Goal: Information Seeking & Learning: Learn about a topic

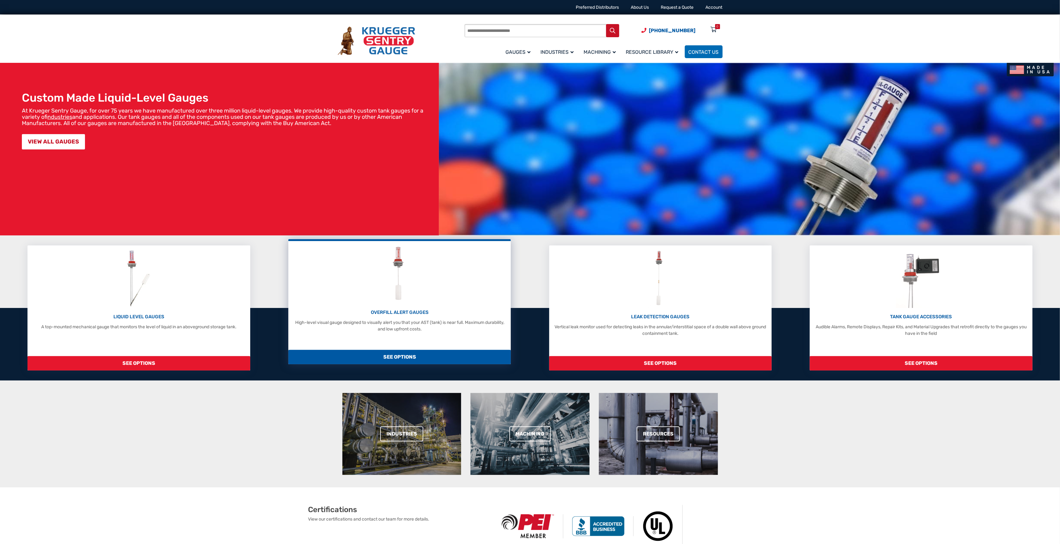
click at [417, 314] on p "OVERFILL ALERT GAUGES" at bounding box center [399, 312] width 216 height 7
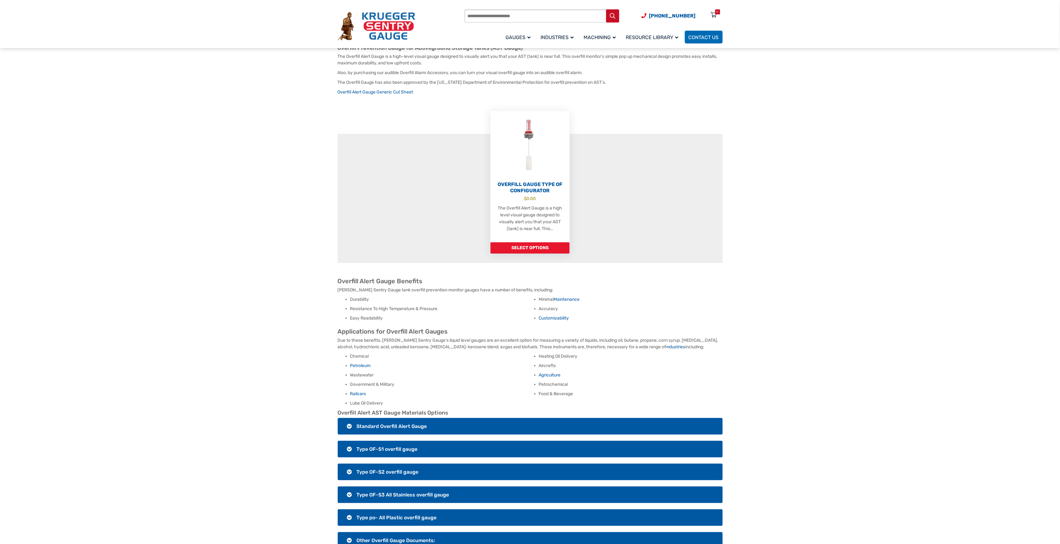
scroll to position [167, 0]
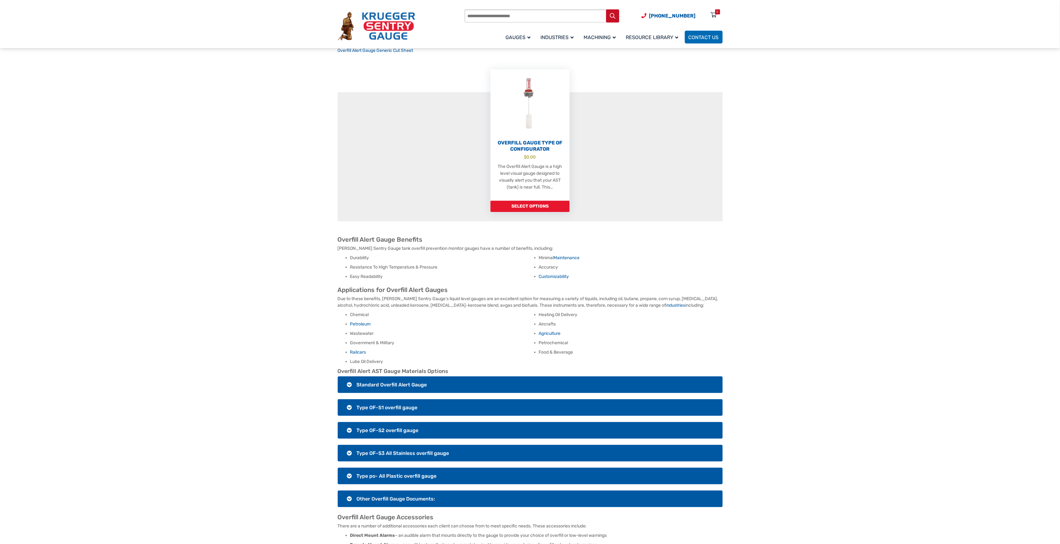
click at [349, 378] on h3 "Standard Overfill Alert Gauge" at bounding box center [530, 384] width 385 height 17
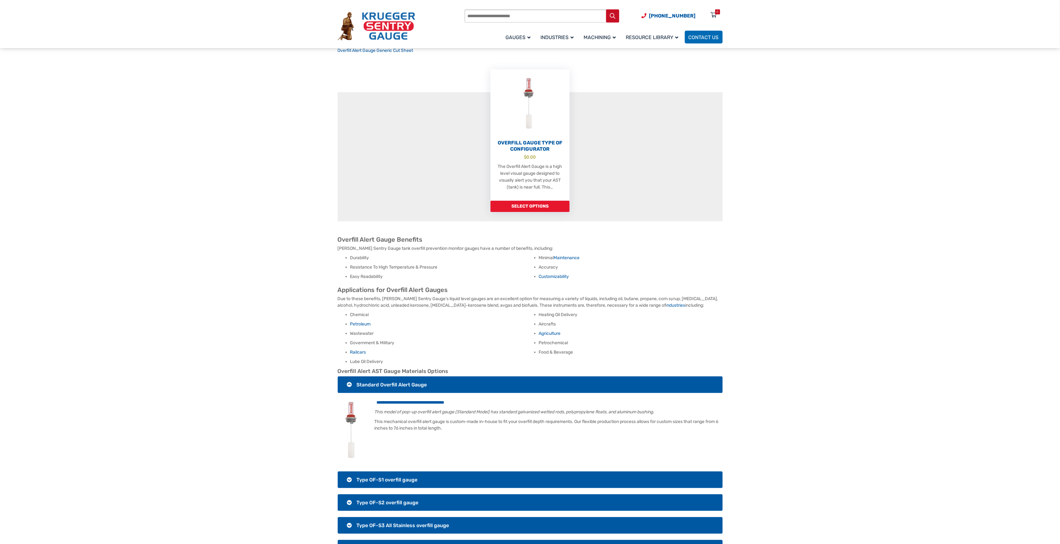
scroll to position [250, 0]
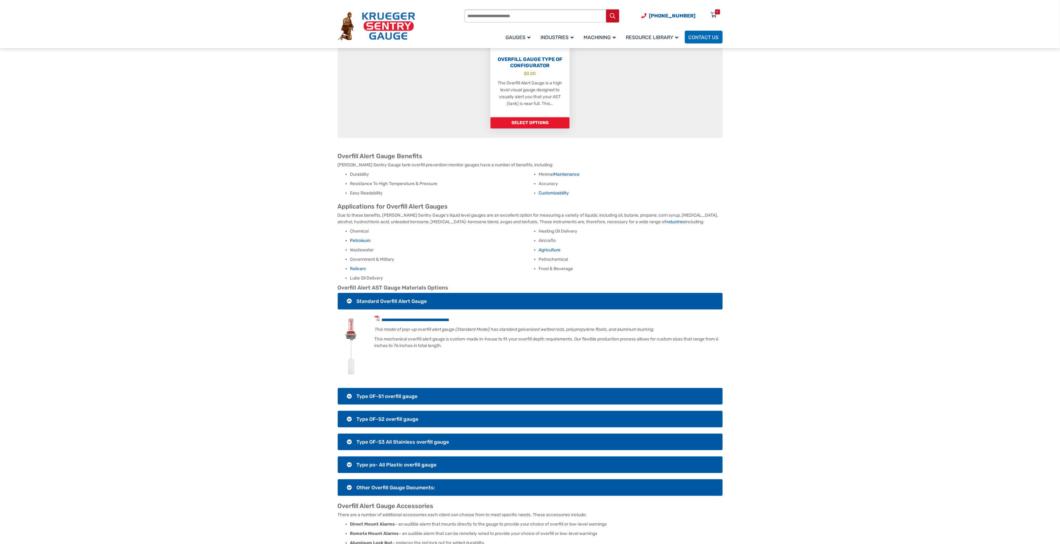
click at [345, 389] on h3 "Type OF-S1 overfill gauge" at bounding box center [530, 396] width 385 height 17
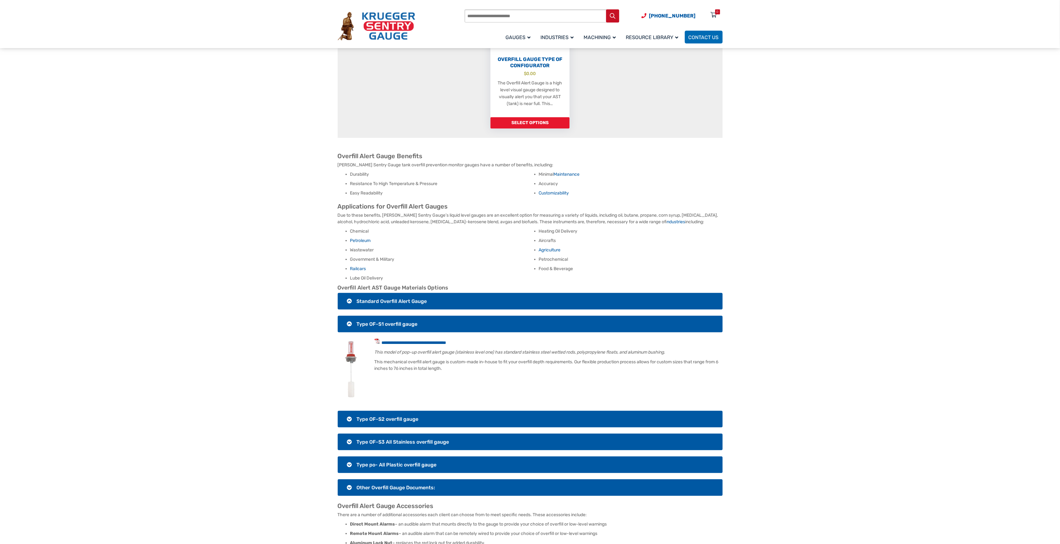
click at [346, 412] on h3 "Type OF-S2 overfill gauge" at bounding box center [530, 418] width 385 height 17
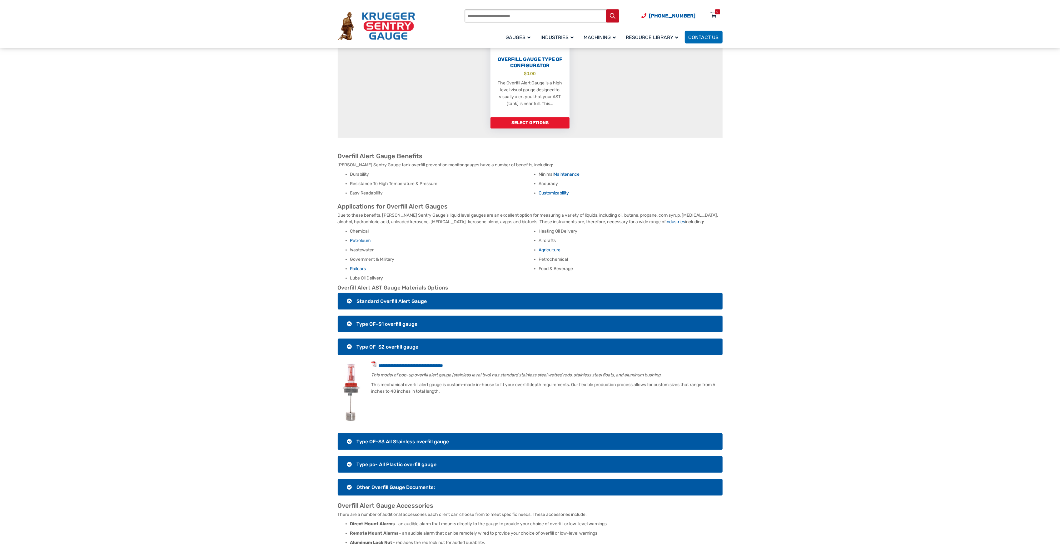
click at [350, 434] on h3 "Type OF-S3 All Stainless overfill gauge" at bounding box center [530, 441] width 385 height 17
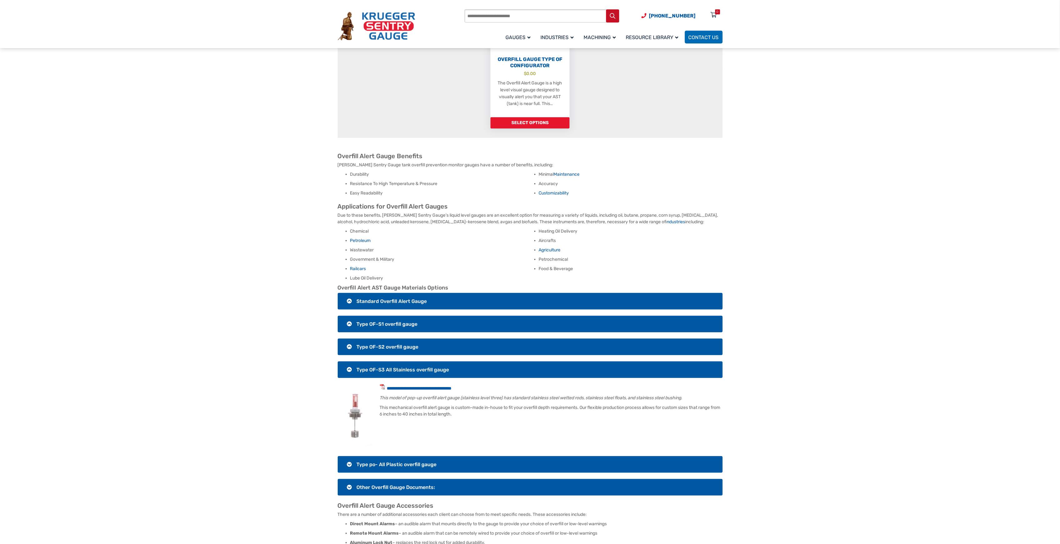
scroll to position [291, 0]
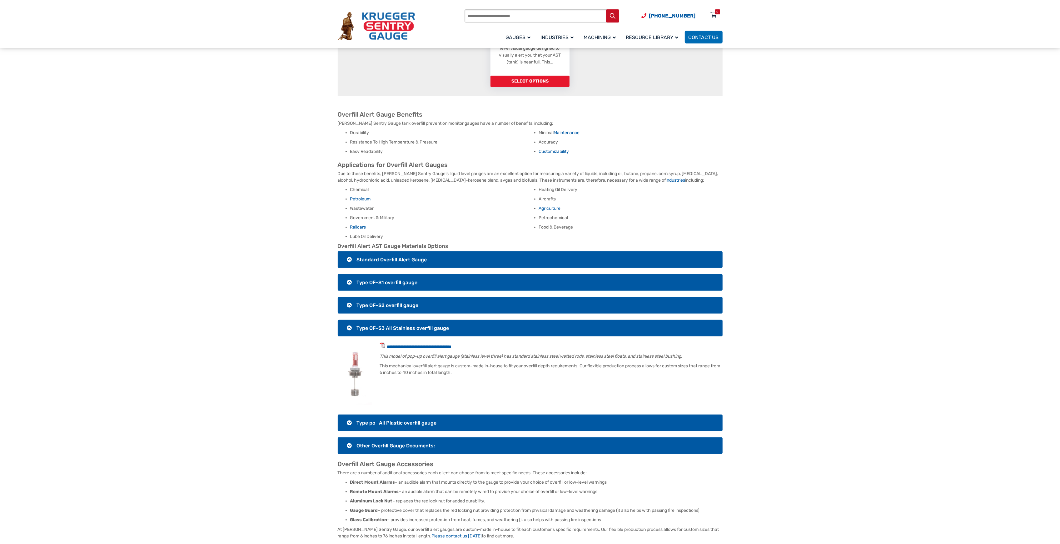
click at [347, 420] on h3 "Type po- All Plastic overfill gauge" at bounding box center [530, 422] width 385 height 17
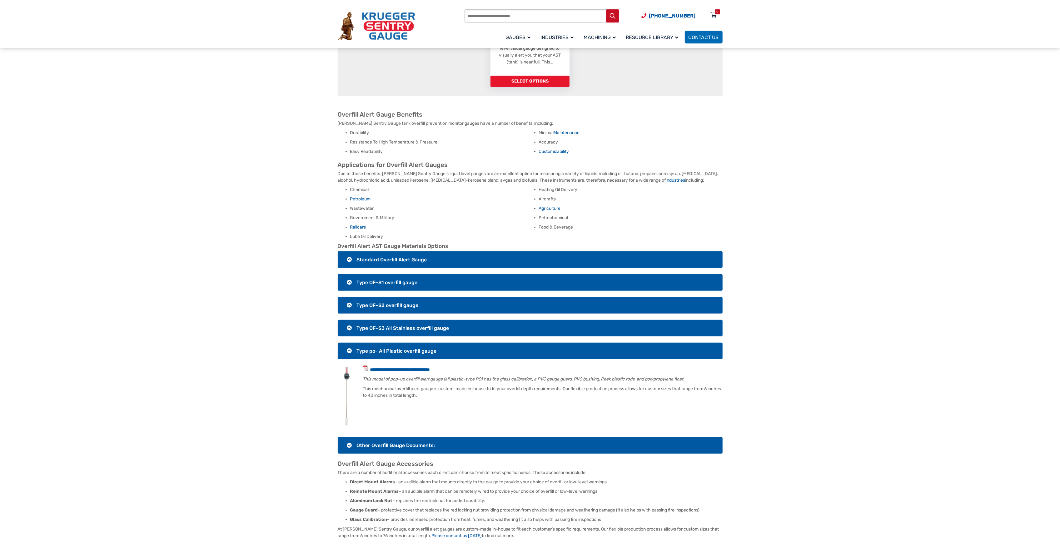
click at [348, 438] on h3 "Other Overfill Gauge Documents:" at bounding box center [530, 445] width 385 height 17
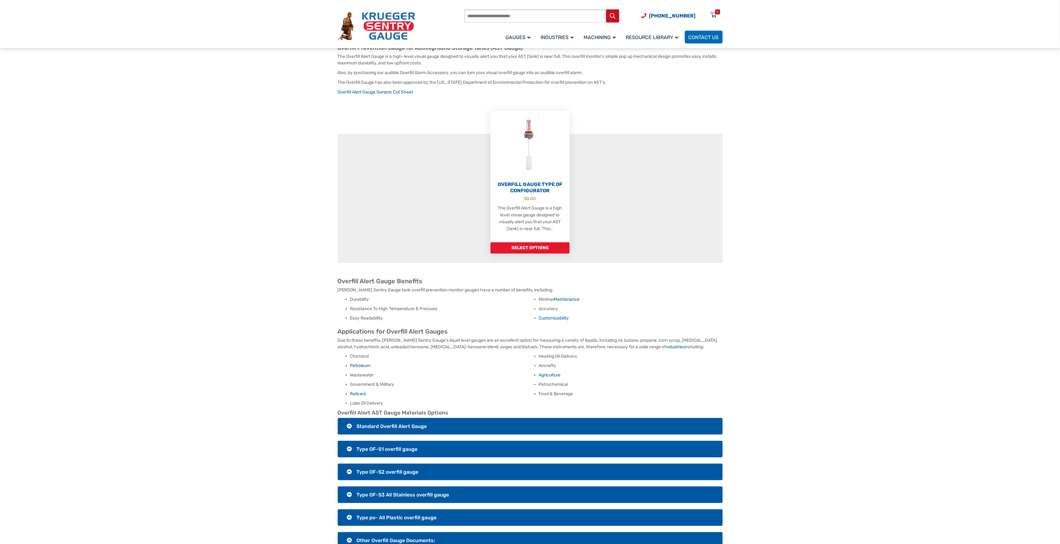
scroll to position [0, 0]
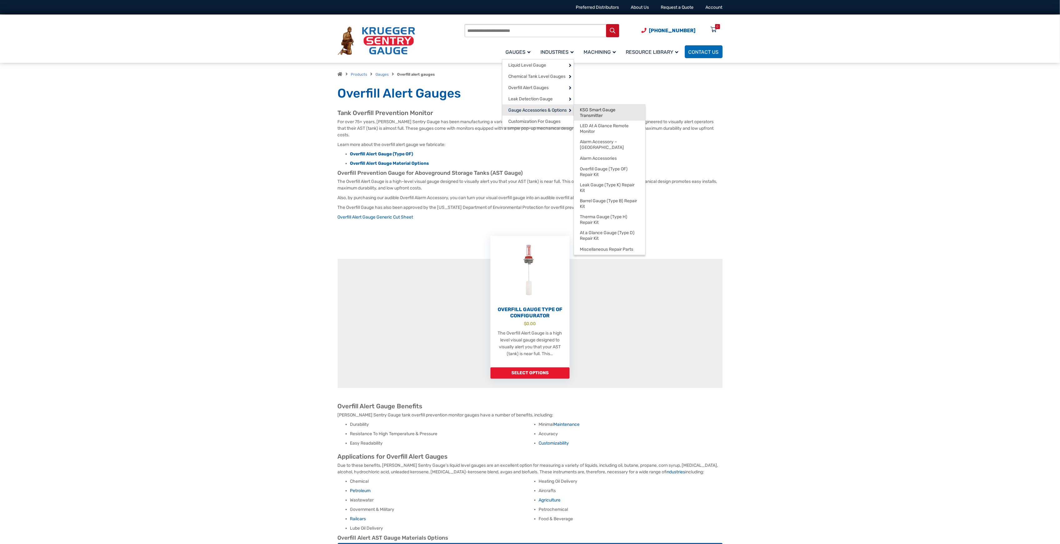
click at [606, 113] on span "KSG Smart Gauge Transmitter" at bounding box center [609, 112] width 59 height 11
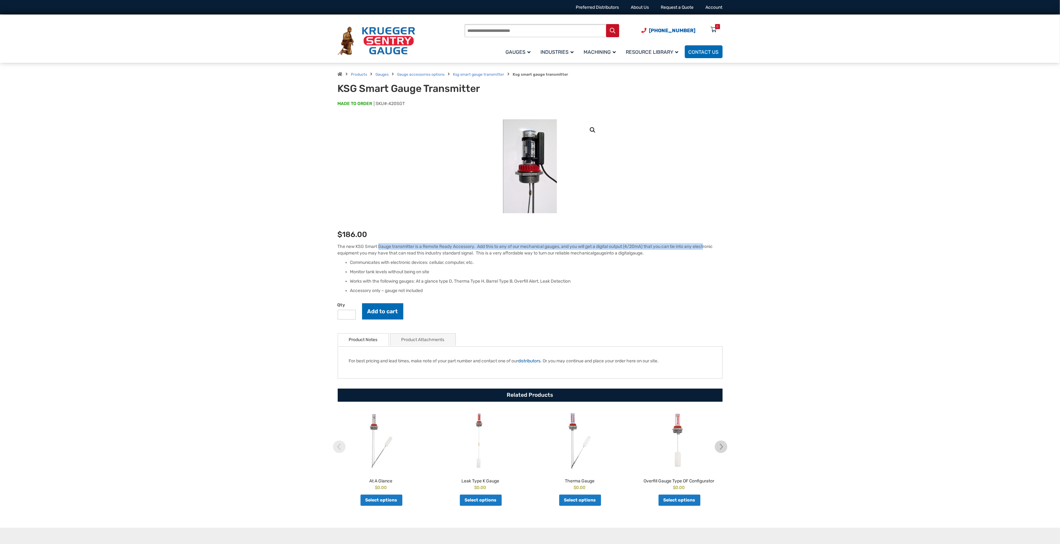
drag, startPoint x: 389, startPoint y: 249, endPoint x: 710, endPoint y: 249, distance: 321.1
click at [710, 249] on p "The new KSG Smart Gauge transmitter is a Remote Ready Accessory. Add this to an…" at bounding box center [530, 249] width 385 height 13
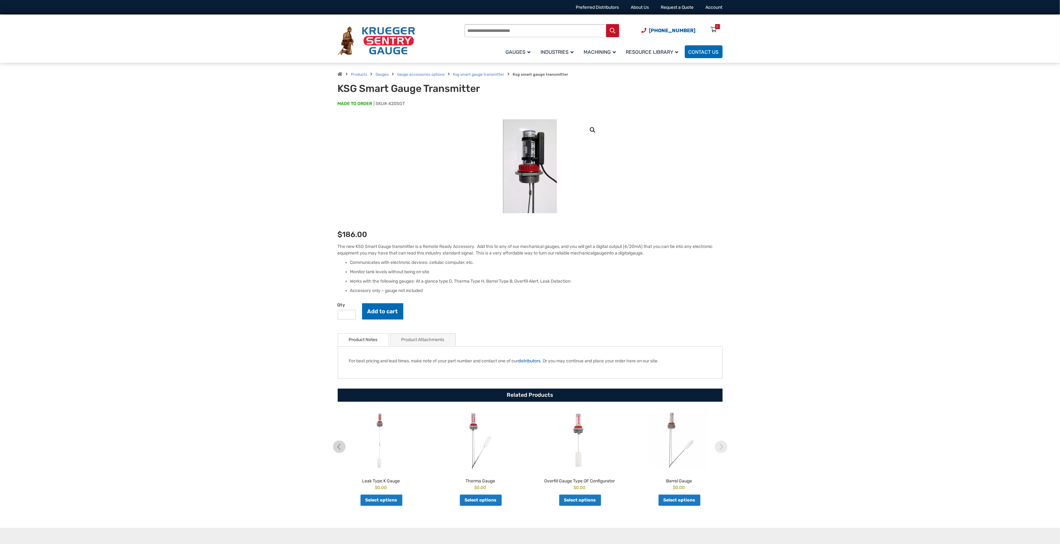
click at [639, 255] on p "The new KSG Smart Gauge transmitter is a Remote Ready Accessory. Add this to an…" at bounding box center [530, 249] width 385 height 13
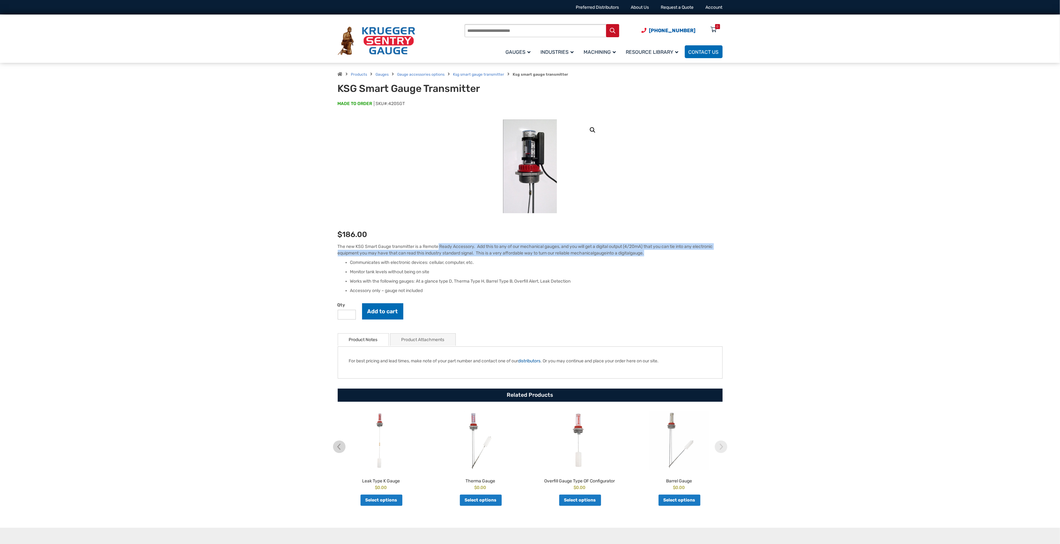
drag, startPoint x: 660, startPoint y: 254, endPoint x: 440, endPoint y: 249, distance: 220.3
click at [440, 249] on p "The new KSG Smart Gauge transmitter is a Remote Ready Accessory. Add this to an…" at bounding box center [530, 249] width 385 height 13
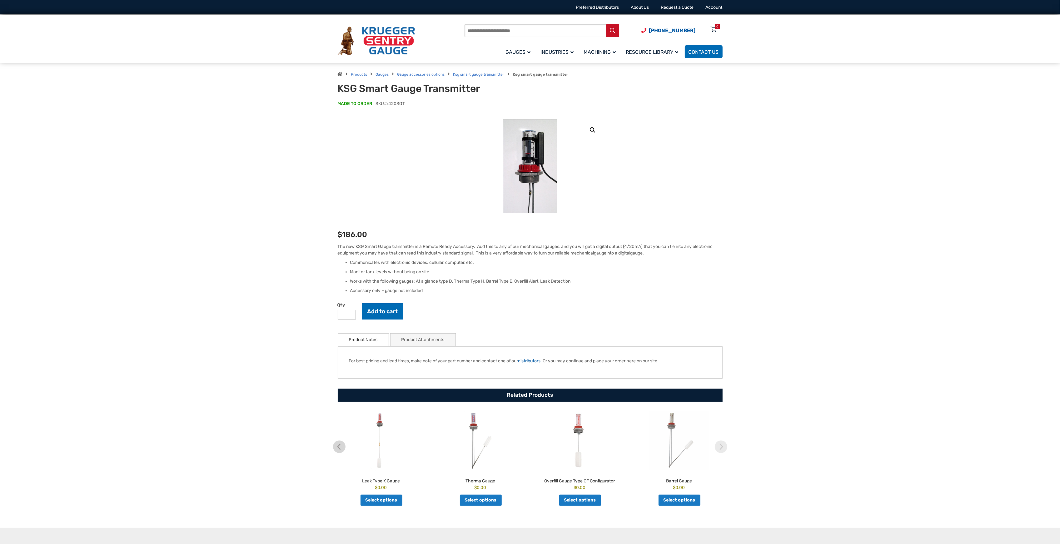
click at [597, 290] on li "Accessory only – gauge not included" at bounding box center [536, 290] width 372 height 6
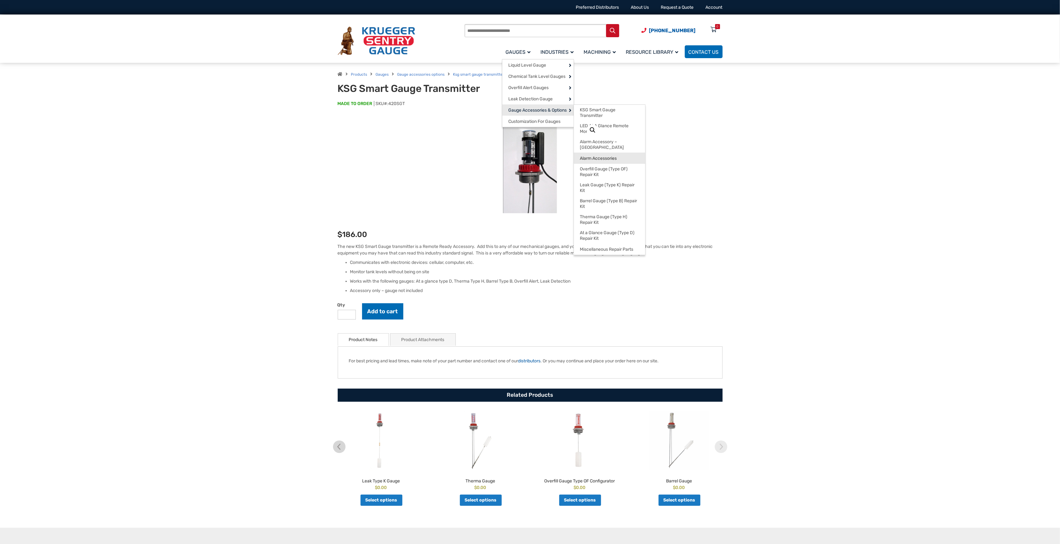
click at [604, 156] on span "Alarm Accessories" at bounding box center [598, 159] width 37 height 6
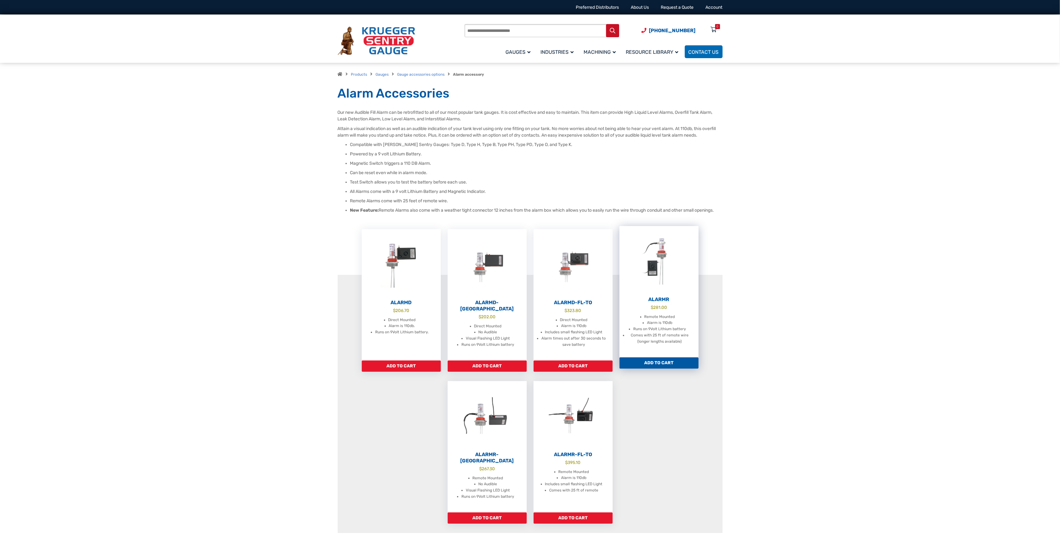
click at [659, 308] on bdi "$ 281.00" at bounding box center [659, 307] width 16 height 5
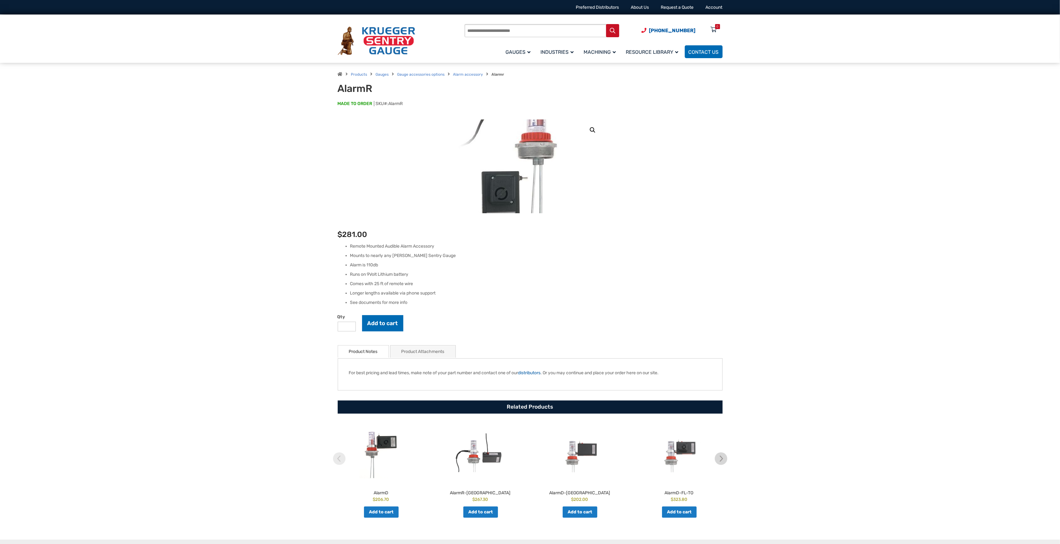
click at [535, 161] on img at bounding box center [525, 170] width 219 height 219
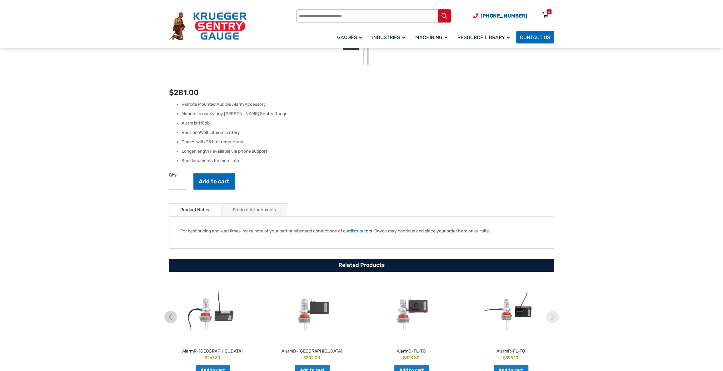
scroll to position [227, 0]
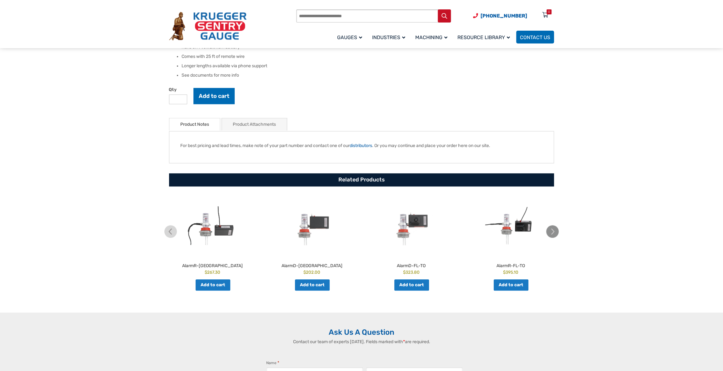
click at [553, 234] on img at bounding box center [552, 231] width 12 height 12
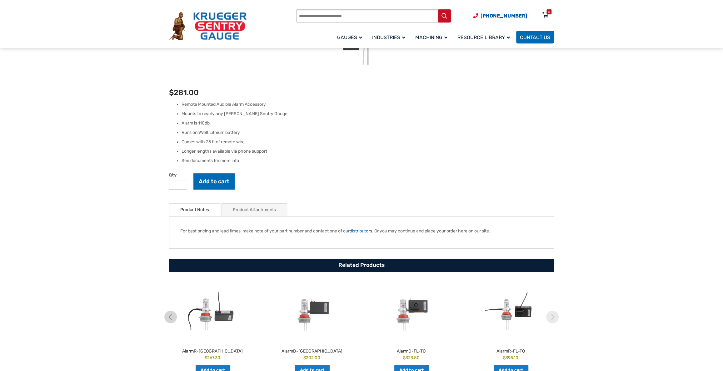
scroll to position [0, 0]
